Goal: Information Seeking & Learning: Learn about a topic

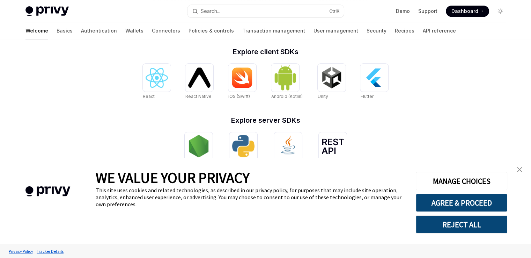
scroll to position [297, 0]
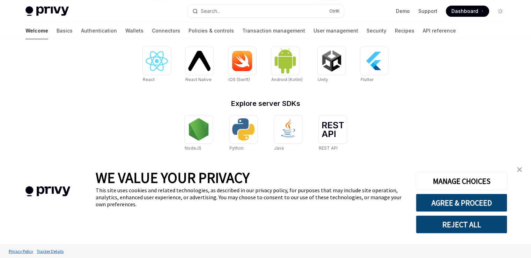
click at [522, 171] on link "close banner" at bounding box center [519, 169] width 14 height 14
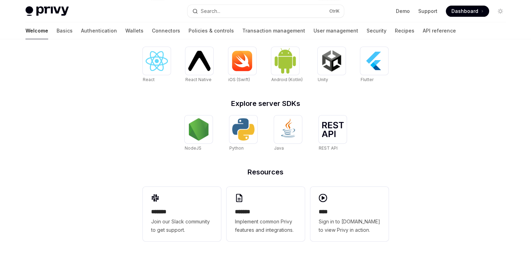
scroll to position [0, 0]
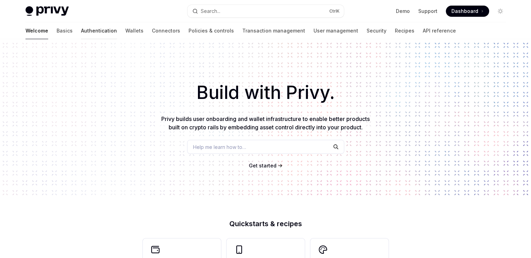
click at [81, 29] on link "Authentication" at bounding box center [99, 30] width 36 height 17
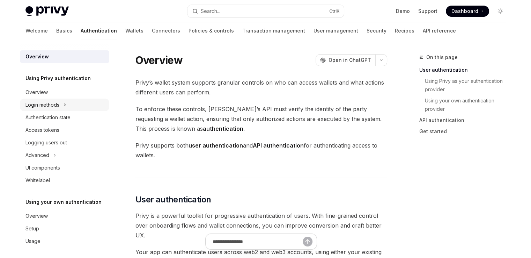
click at [70, 104] on button "Login methods" at bounding box center [64, 104] width 89 height 13
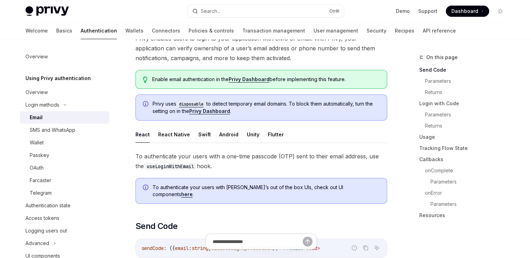
scroll to position [63, 0]
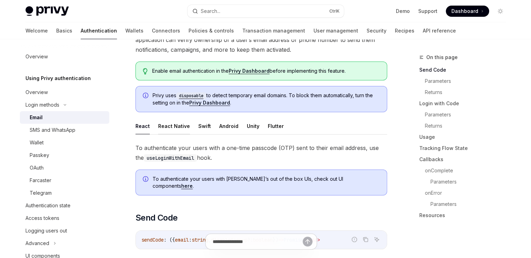
click at [176, 123] on button "React Native" at bounding box center [174, 126] width 32 height 16
click at [201, 126] on button "Swift" at bounding box center [204, 126] width 13 height 16
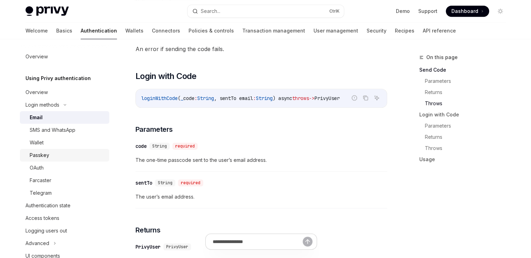
scroll to position [67, 0]
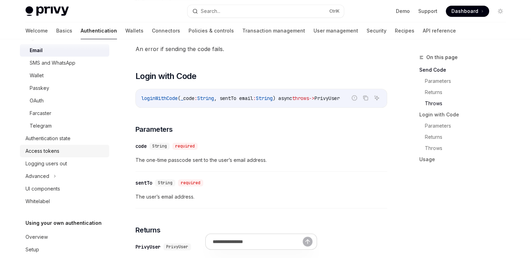
click at [45, 149] on div "Access tokens" at bounding box center [42, 151] width 34 height 8
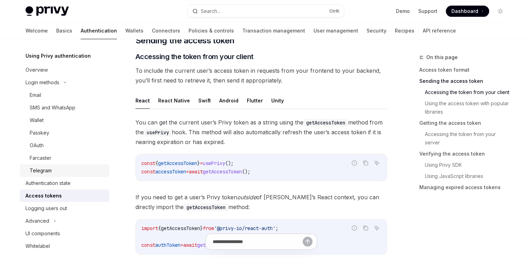
scroll to position [22, 0]
click at [49, 220] on button "Advanced" at bounding box center [64, 221] width 89 height 13
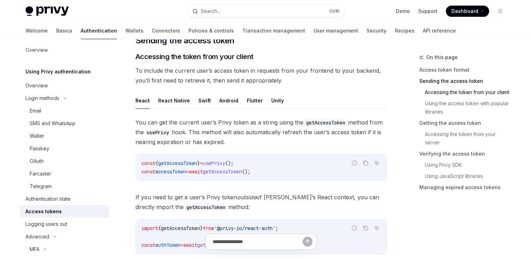
scroll to position [0, 0]
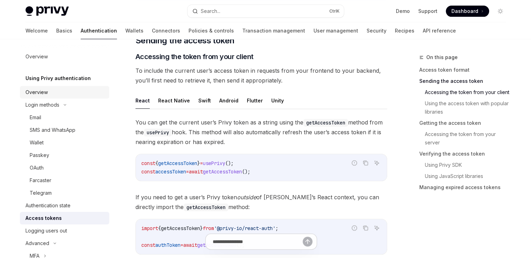
click at [49, 92] on div "Overview" at bounding box center [65, 92] width 80 height 8
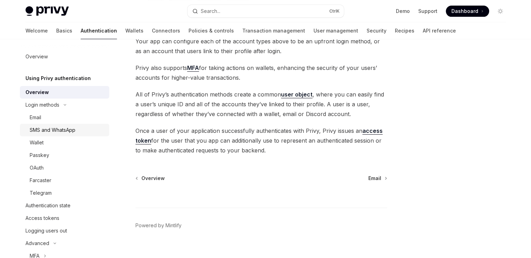
scroll to position [129, 0]
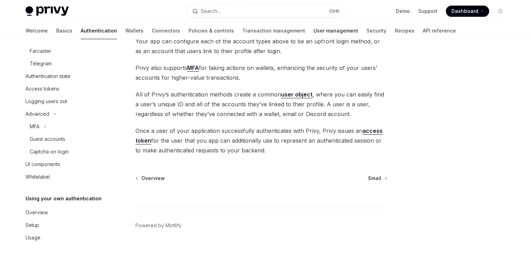
click at [313, 31] on link "User management" at bounding box center [335, 30] width 45 height 17
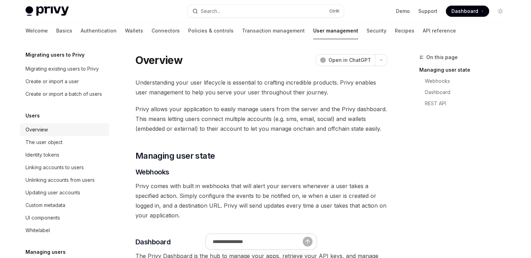
scroll to position [20, 0]
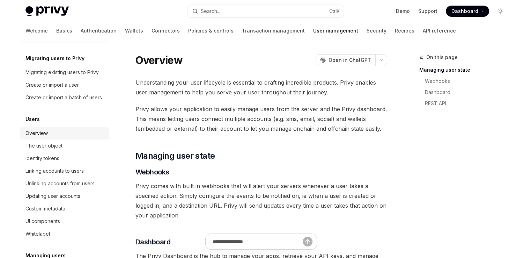
click at [61, 137] on div "Overview" at bounding box center [65, 133] width 80 height 8
type textarea "*"
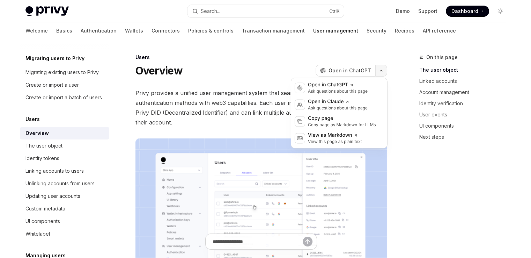
click at [378, 71] on button "button" at bounding box center [381, 71] width 12 height 12
click at [265, 103] on span "Privy provides a unified user management system that seamlessly combines tradit…" at bounding box center [261, 107] width 252 height 39
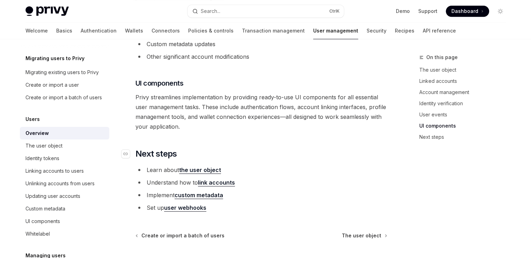
scroll to position [797, 0]
